Goal: Transaction & Acquisition: Purchase product/service

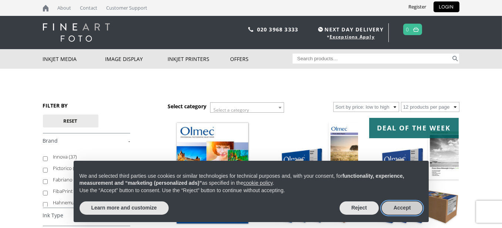
click at [406, 207] on button "Accept" at bounding box center [402, 208] width 41 height 13
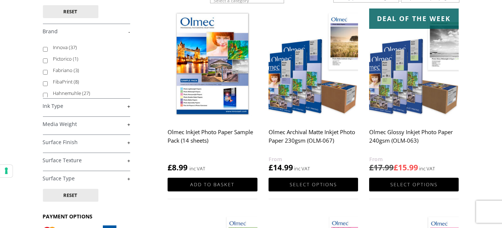
scroll to position [148, 0]
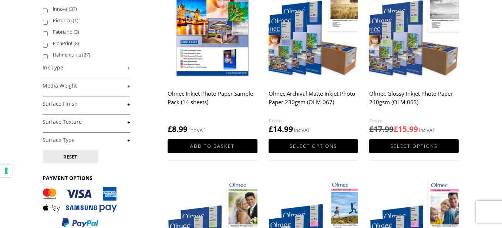
click at [212, 95] on h2 "Olmec Inkjet Photo Paper Sample Pack (14 sheets)" at bounding box center [213, 102] width 90 height 30
click at [212, 54] on img at bounding box center [213, 26] width 90 height 112
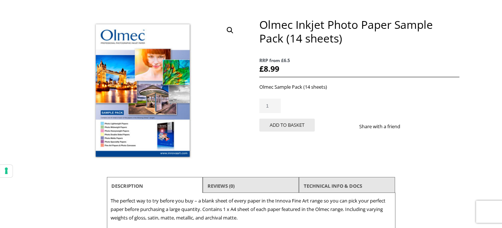
scroll to position [74, 0]
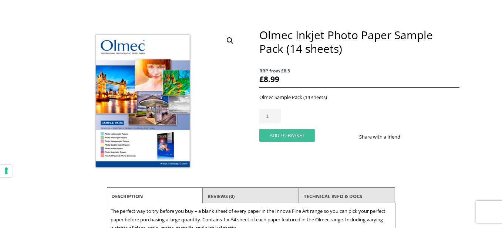
click at [283, 134] on button "Add to basket" at bounding box center [287, 135] width 56 height 13
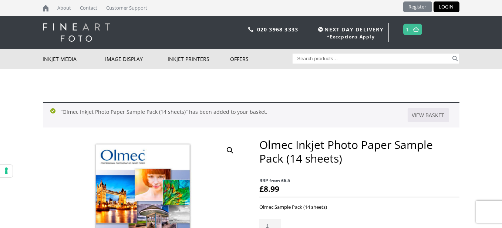
click at [420, 7] on link "Register" at bounding box center [417, 6] width 29 height 11
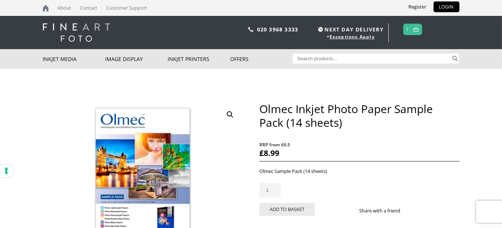
click at [415, 28] on img at bounding box center [416, 29] width 6 height 5
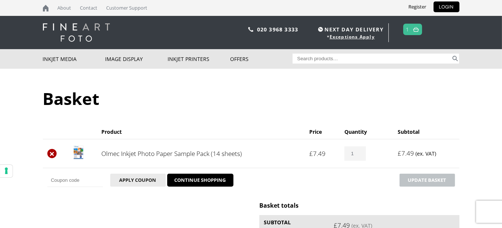
click at [52, 154] on link "×" at bounding box center [52, 154] width 10 height 10
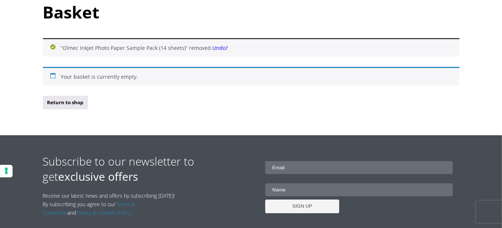
scroll to position [88, 0]
